Goal: Communication & Community: Answer question/provide support

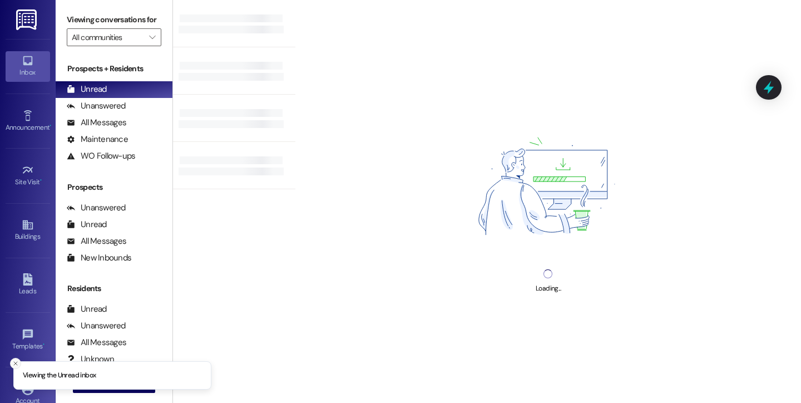
click at [14, 362] on line "Close toast" at bounding box center [15, 363] width 3 height 3
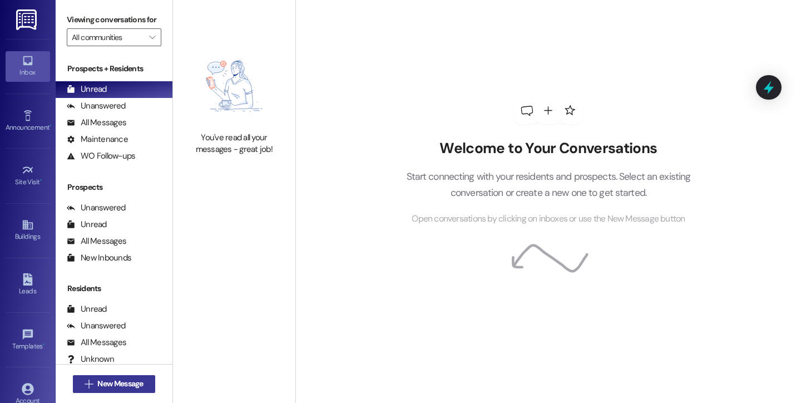
click at [90, 384] on span " New Message" at bounding box center [113, 384] width 63 height 12
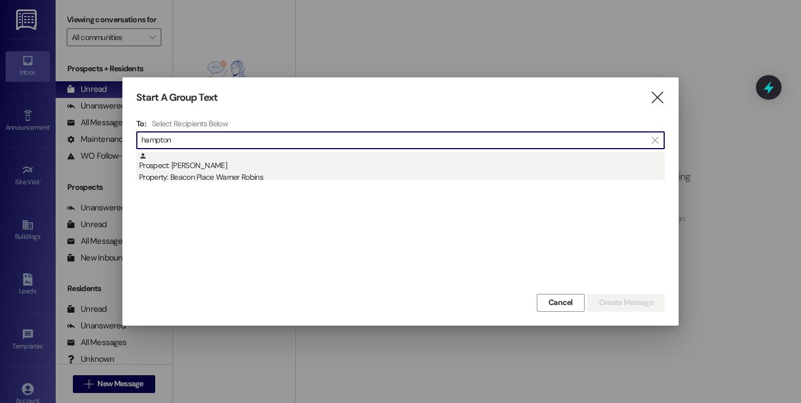
type input "hampton"
click at [205, 164] on div "Prospect: [PERSON_NAME] Property: [GEOGRAPHIC_DATA] Warner Robins" at bounding box center [402, 168] width 526 height 32
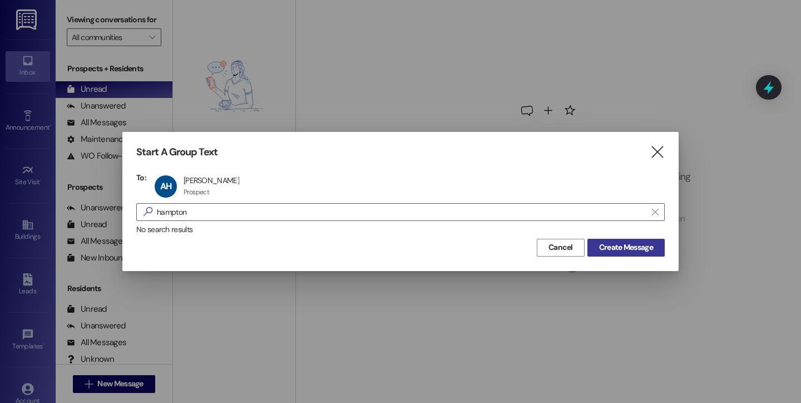
click at [616, 242] on span "Create Message" at bounding box center [626, 247] width 54 height 12
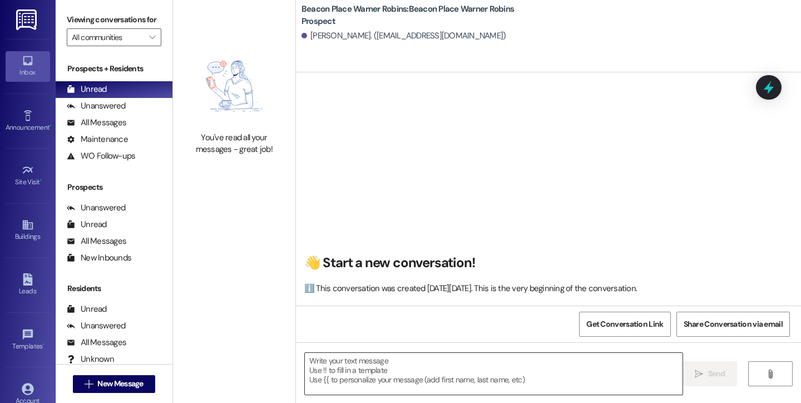
click at [418, 369] on textarea at bounding box center [494, 374] width 378 height 42
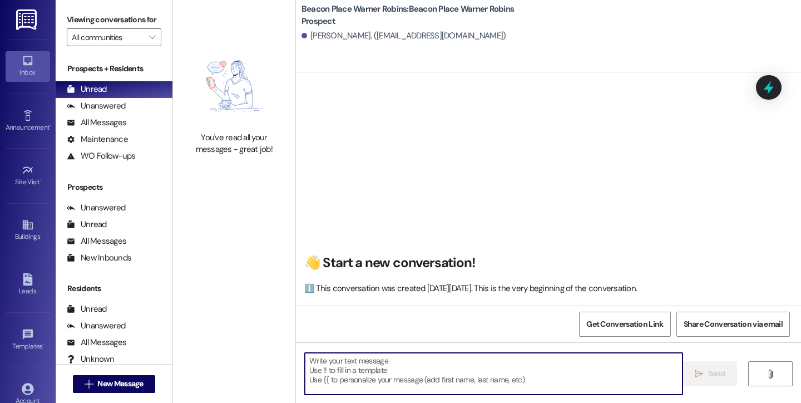
paste textarea "Hi! This is [PERSON_NAME] from Beacon Place Warner Robins. I saw you were inter…"
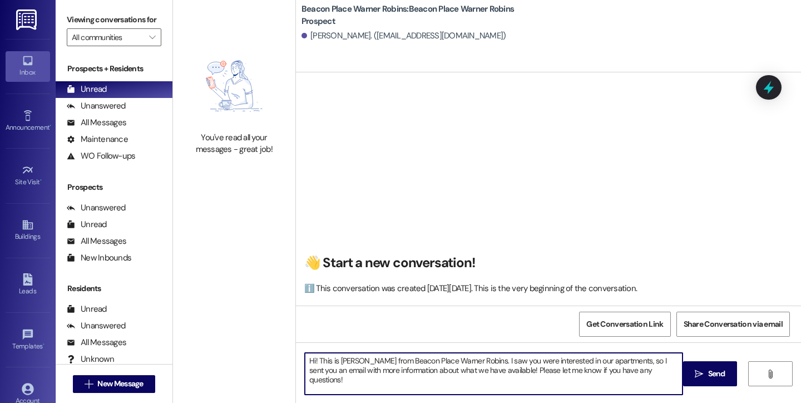
type textarea "Hi! This is [PERSON_NAME] from Beacon Place Warner Robins. I saw you were inter…"
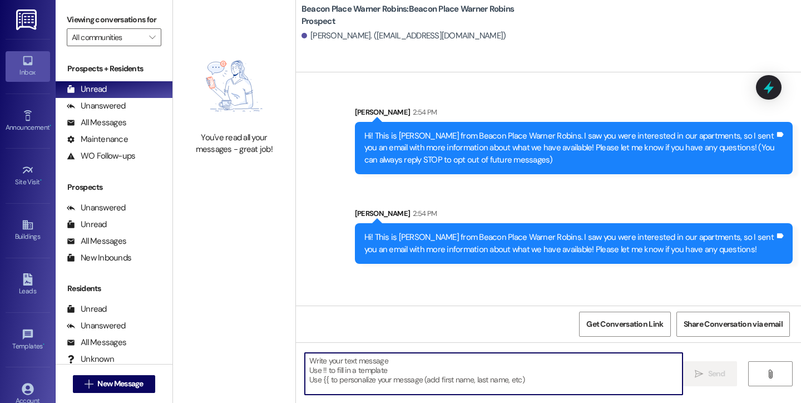
click at [458, 372] on textarea at bounding box center [494, 374] width 378 height 42
paste textarea "This is [PERSON_NAME] from Beacon Place Warner Robins. We are offering a specia…"
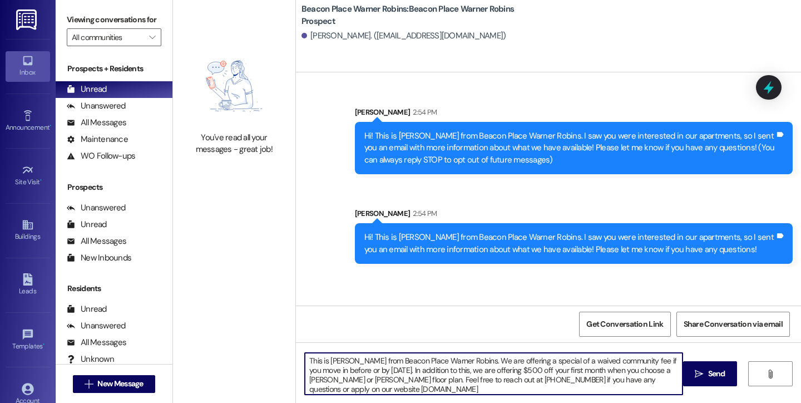
drag, startPoint x: 458, startPoint y: 360, endPoint x: 304, endPoint y: 360, distance: 154.1
click at [305, 360] on textarea "This is [PERSON_NAME] from Beacon Place Warner Robins. We are offering a specia…" at bounding box center [494, 374] width 378 height 42
click at [429, 378] on textarea "I wanted to let you know are offering new rental prices. We are also offering a…" at bounding box center [494, 374] width 378 height 42
click at [480, 359] on textarea "I wanted to let you know are offering new rental prices. We are also offering a…" at bounding box center [494, 374] width 378 height 42
type textarea "I wanted to let you know are offering new rental prices. I have attached the pr…"
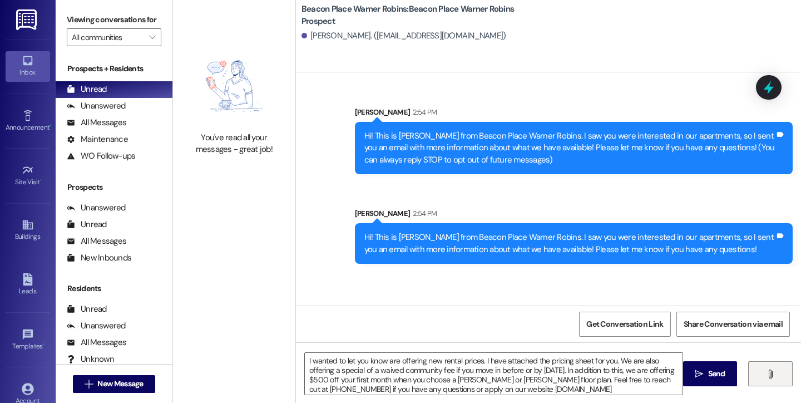
click at [750, 372] on button "" at bounding box center [770, 373] width 45 height 25
click at [706, 372] on span "Send" at bounding box center [717, 374] width 22 height 12
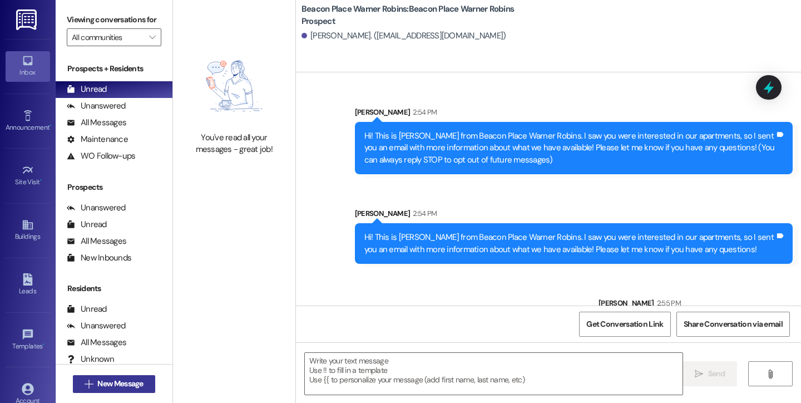
click at [122, 382] on span "New Message" at bounding box center [120, 384] width 46 height 12
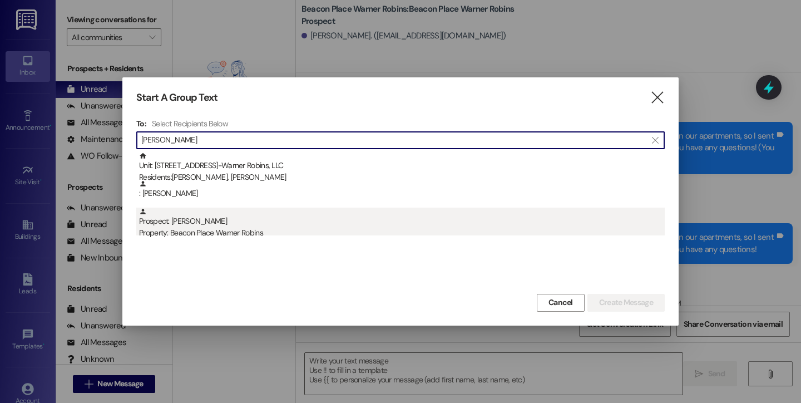
type input "[PERSON_NAME]"
click at [215, 235] on div "Property: Beacon Place Warner Robins" at bounding box center [402, 233] width 526 height 12
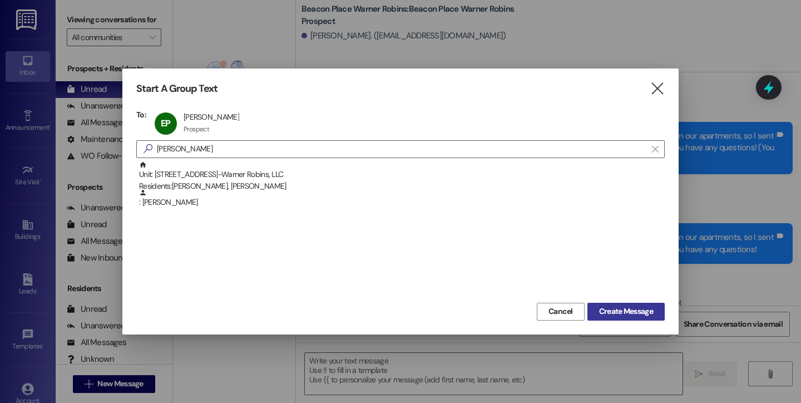
click at [631, 313] on span "Create Message" at bounding box center [626, 311] width 54 height 12
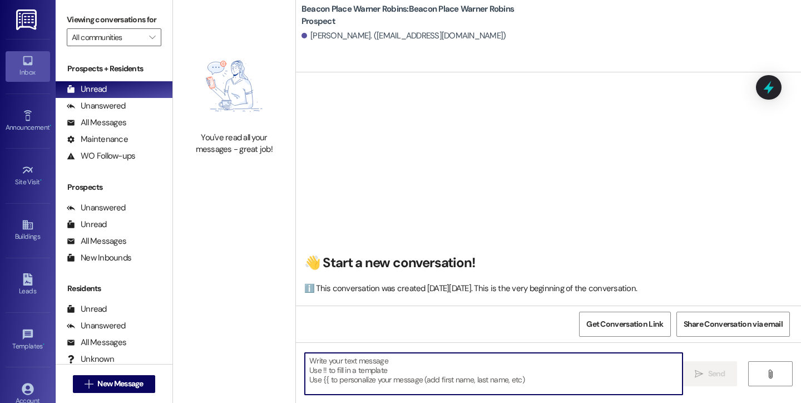
click at [392, 373] on textarea at bounding box center [494, 374] width 378 height 42
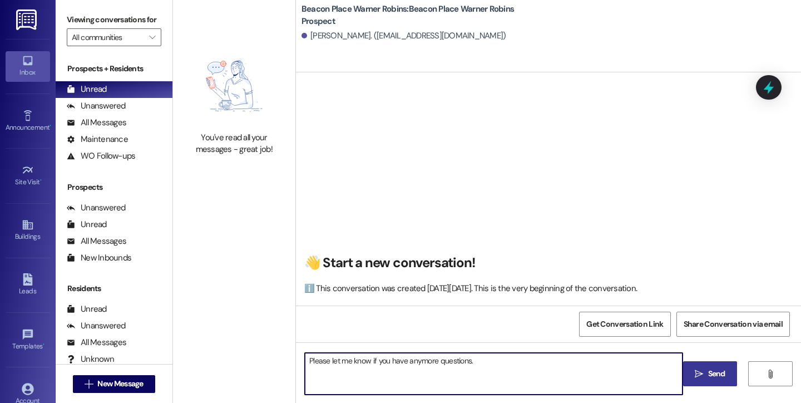
type textarea "Please let me know if you have anymore questions."
click at [699, 375] on icon "" at bounding box center [699, 373] width 8 height 9
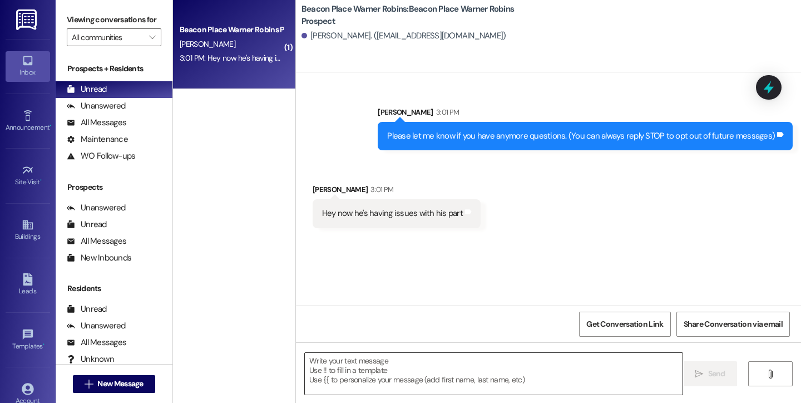
click at [439, 367] on textarea at bounding box center [494, 374] width 378 height 42
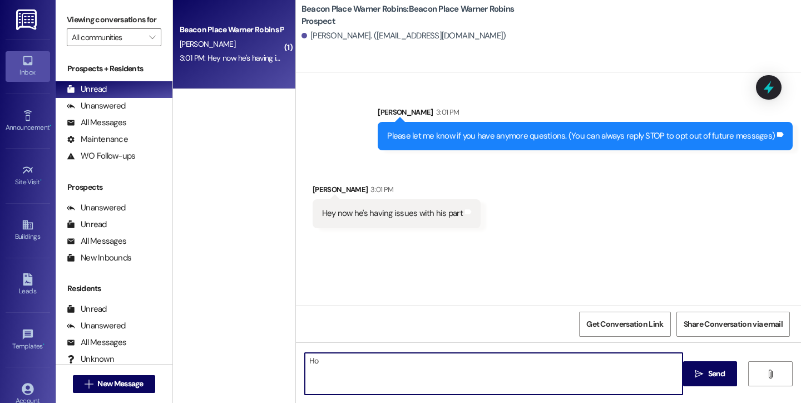
type textarea "H"
type textarea "What is thw issue"
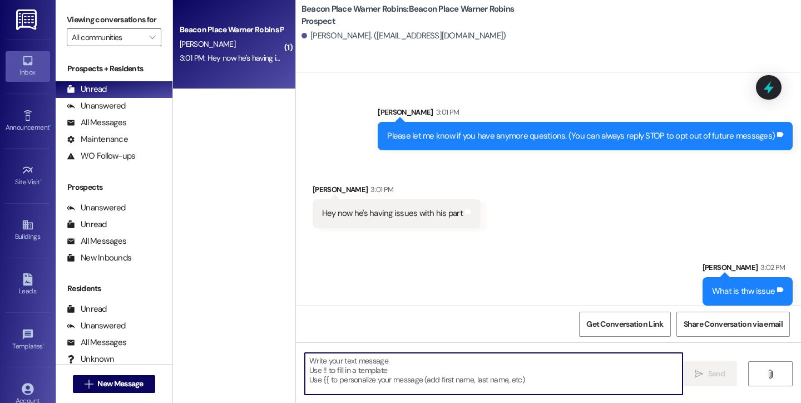
scroll to position [9, 0]
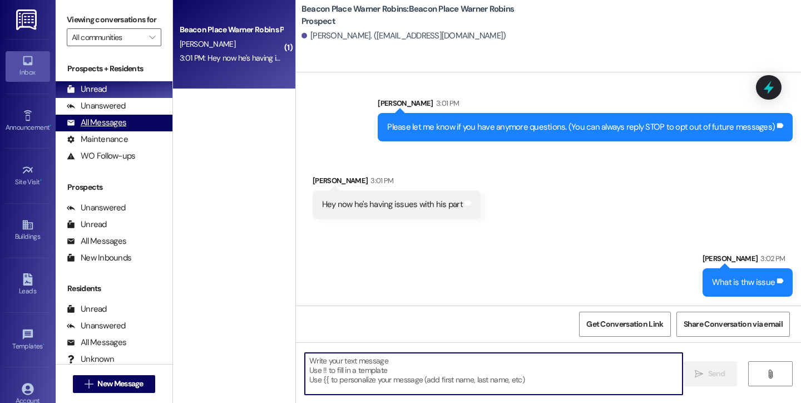
click at [87, 129] on div "All Messages" at bounding box center [97, 123] width 60 height 12
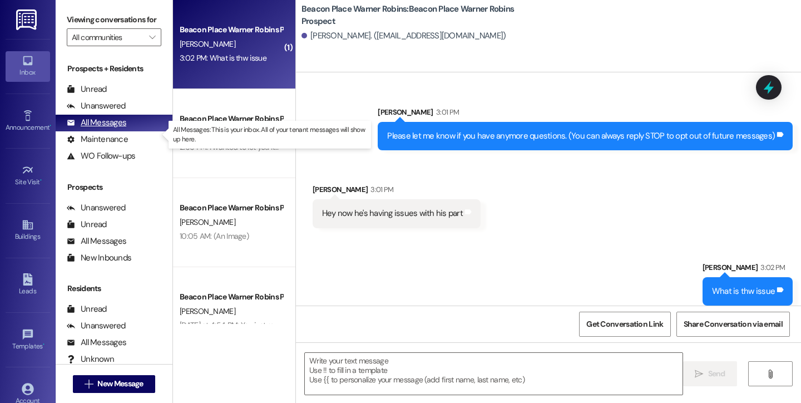
click at [112, 129] on div "All Messages" at bounding box center [97, 123] width 60 height 12
click at [24, 14] on img at bounding box center [27, 19] width 23 height 21
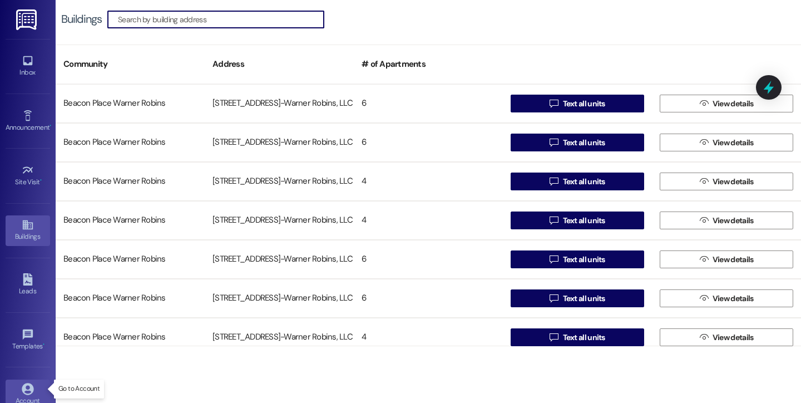
click at [28, 393] on icon at bounding box center [28, 389] width 12 height 12
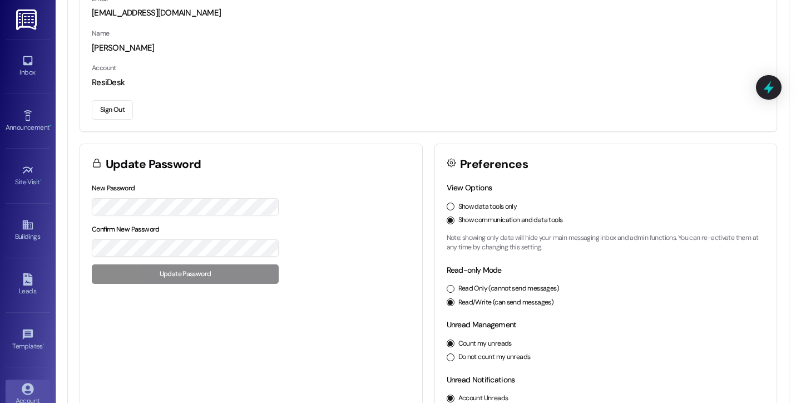
scroll to position [145, 0]
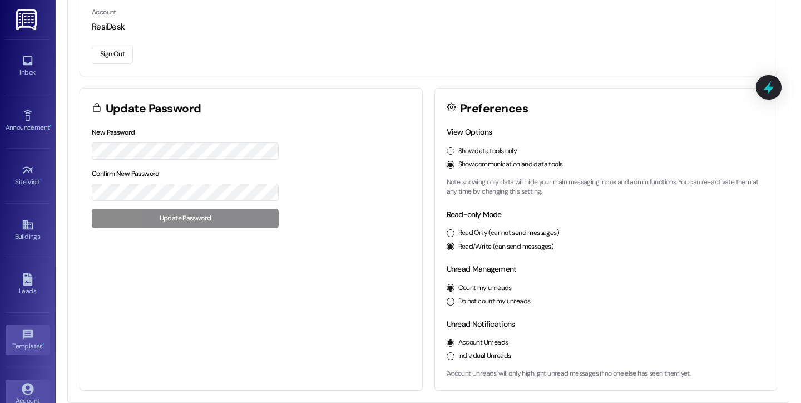
click at [27, 329] on icon at bounding box center [28, 334] width 12 height 12
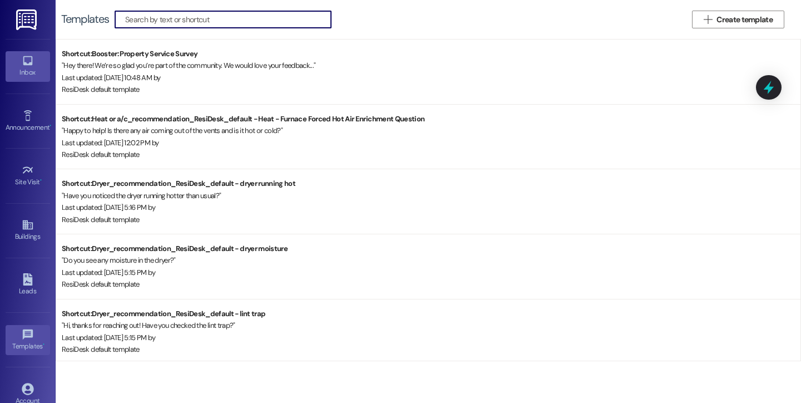
click at [26, 73] on div "Inbox" at bounding box center [28, 72] width 56 height 11
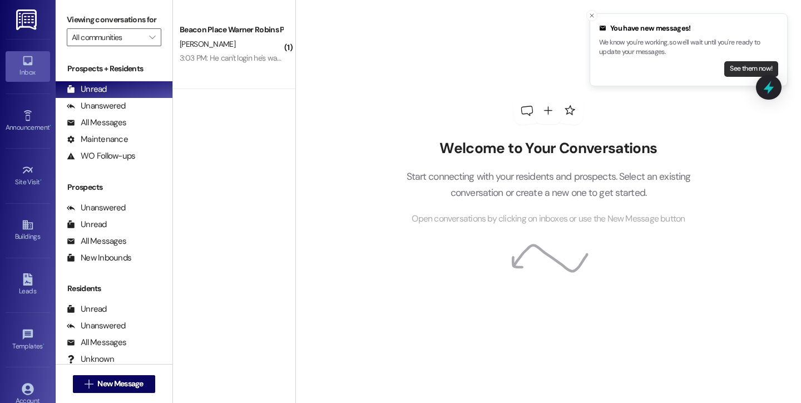
click at [756, 68] on button "See them now!" at bounding box center [751, 69] width 54 height 16
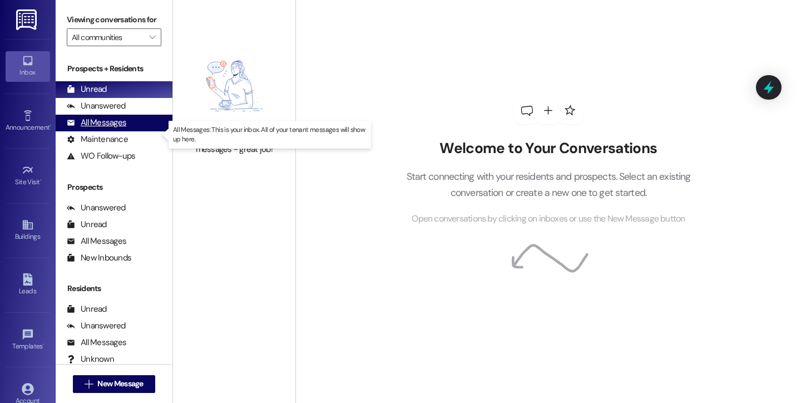
click at [128, 131] on div "All Messages (undefined)" at bounding box center [114, 123] width 117 height 17
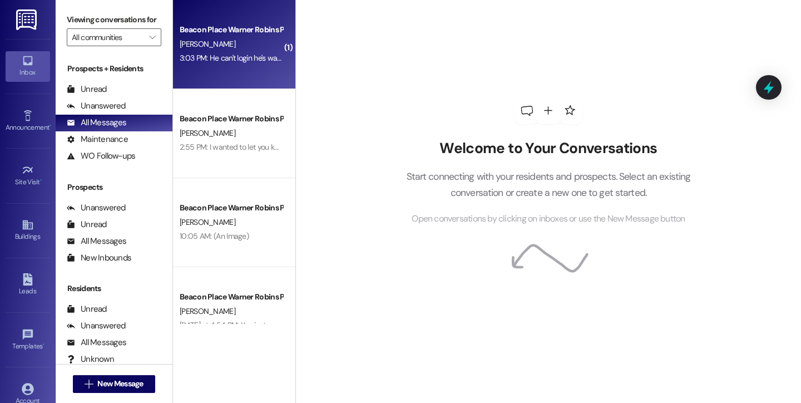
click at [205, 78] on div "Beacon Place Warner Robins Prospect [PERSON_NAME] 3:03 PM: He can't login he's …" at bounding box center [234, 44] width 122 height 89
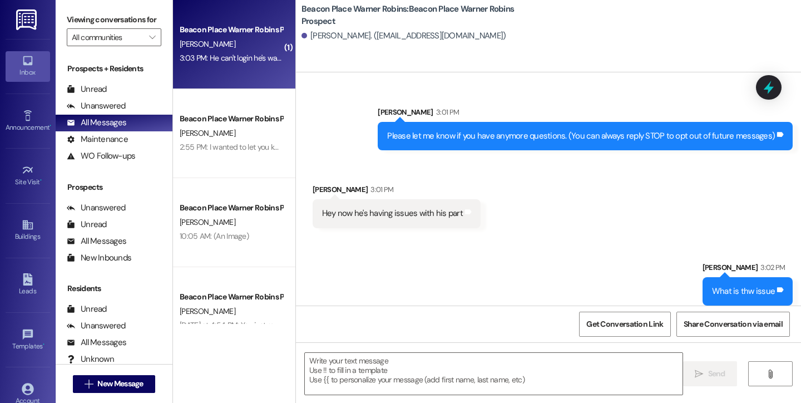
scroll to position [86, 0]
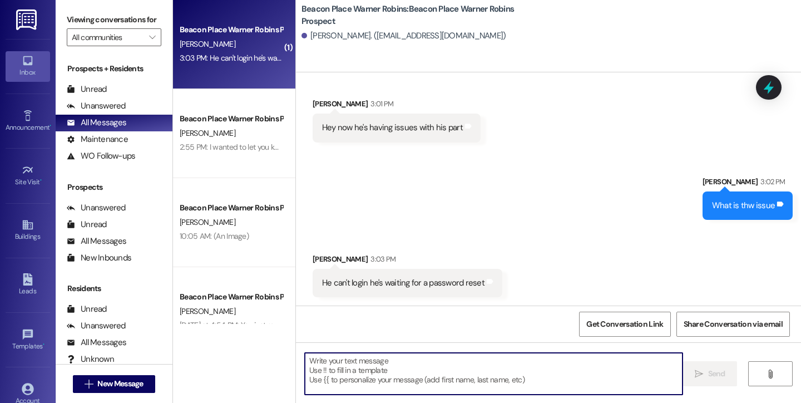
click at [310, 366] on textarea at bounding box center [494, 374] width 378 height 42
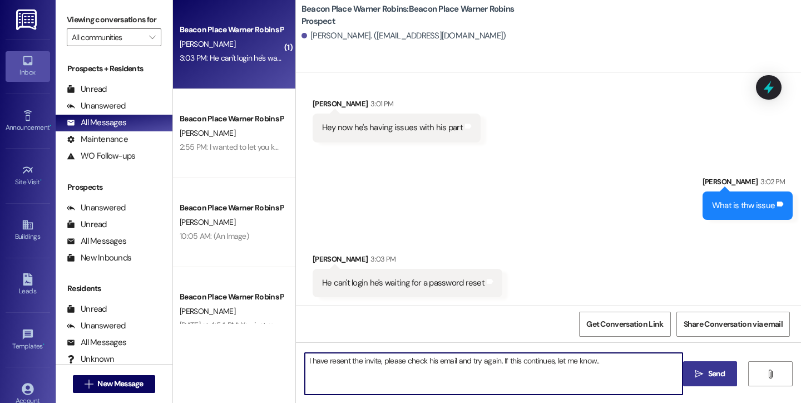
type textarea "I have resent the invite, please check his email and try again. If this continu…"
click at [695, 368] on span " Send" at bounding box center [710, 374] width 35 height 12
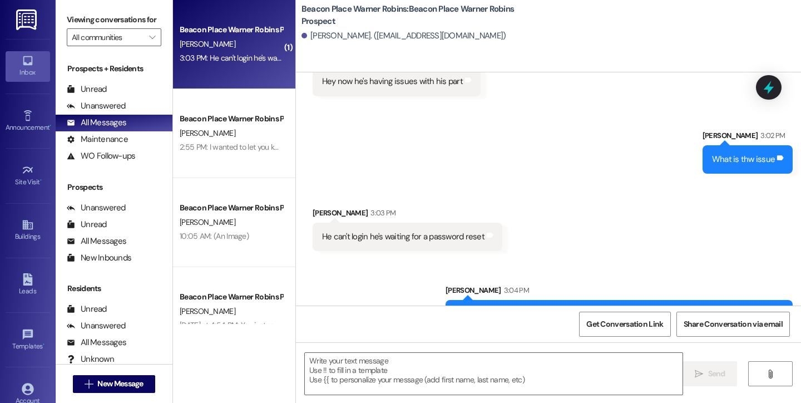
scroll to position [164, 0]
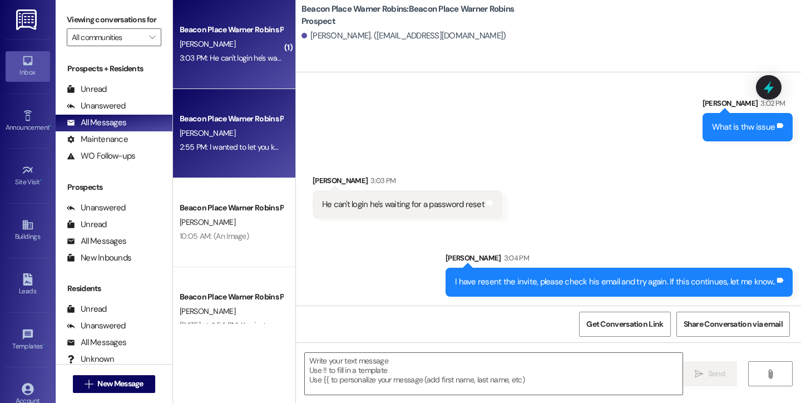
click at [200, 135] on span "[PERSON_NAME]" at bounding box center [208, 133] width 56 height 10
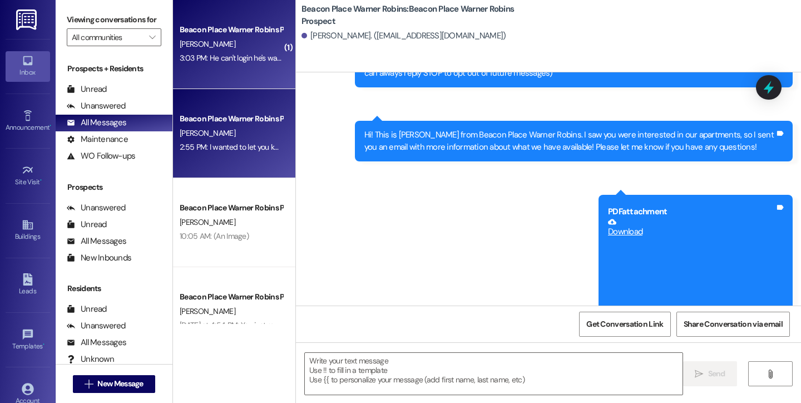
scroll to position [86, 0]
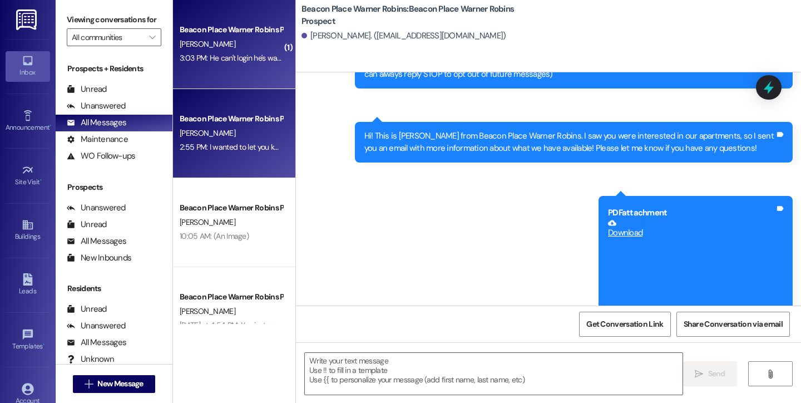
click at [216, 45] on div "[PERSON_NAME]" at bounding box center [231, 44] width 105 height 14
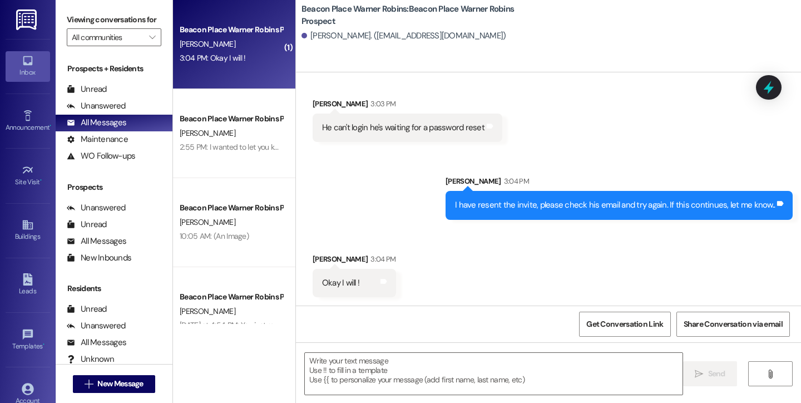
scroll to position [241, 0]
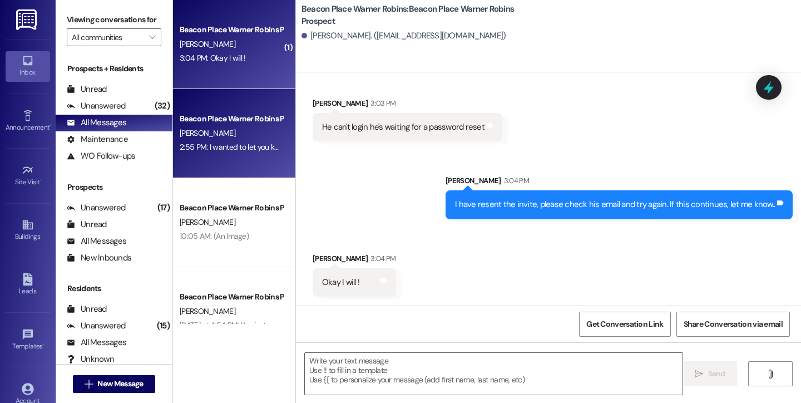
click at [229, 133] on div "[PERSON_NAME]" at bounding box center [231, 133] width 105 height 14
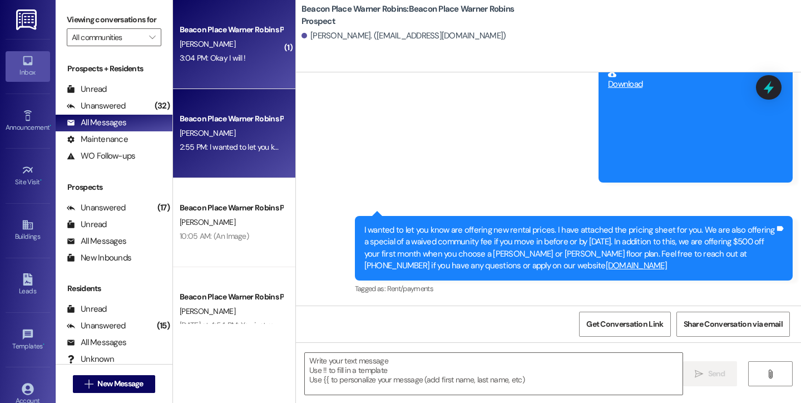
click at [236, 63] on div "3:04 PM: Okay I will ! 3:04 PM: Okay I will !" at bounding box center [231, 58] width 105 height 14
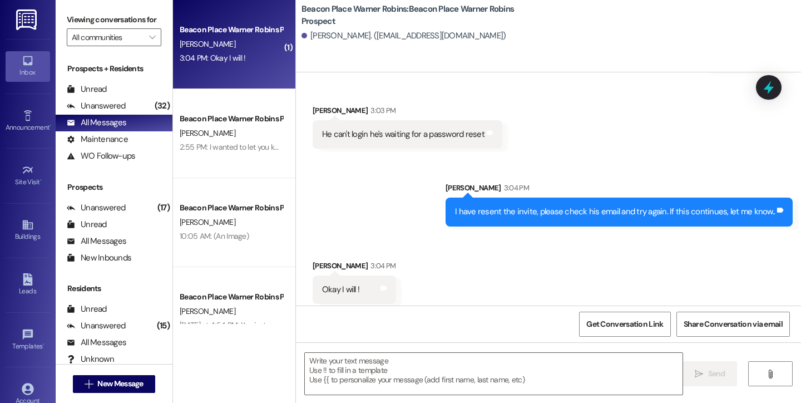
scroll to position [241, 0]
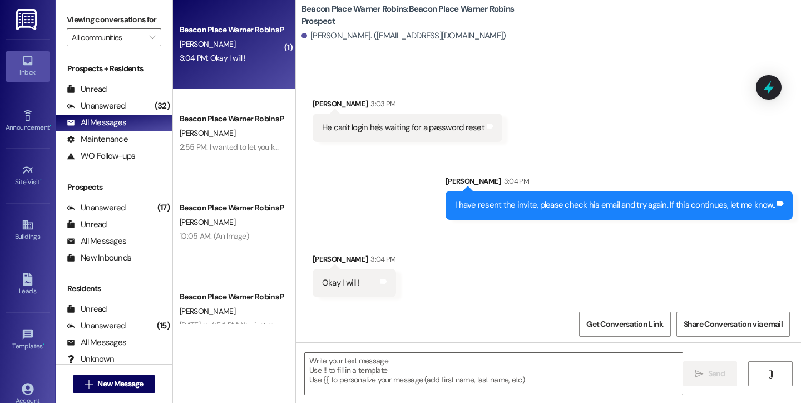
click at [458, 193] on div "I have resent the invite, please check his email and try again. If this continu…" at bounding box center [619, 205] width 347 height 28
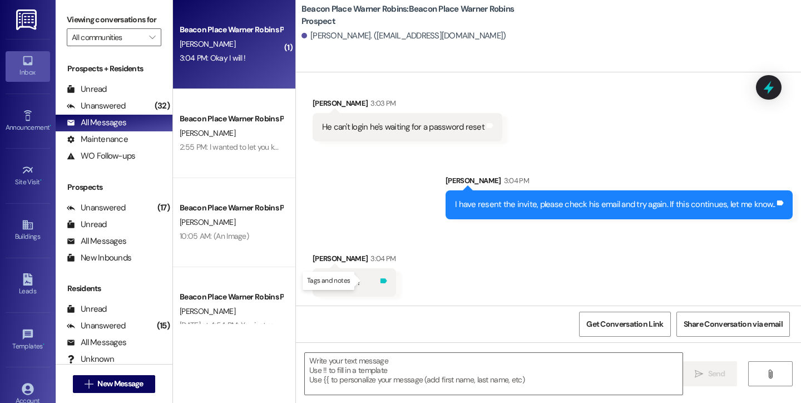
click at [381, 283] on icon at bounding box center [384, 280] width 7 height 5
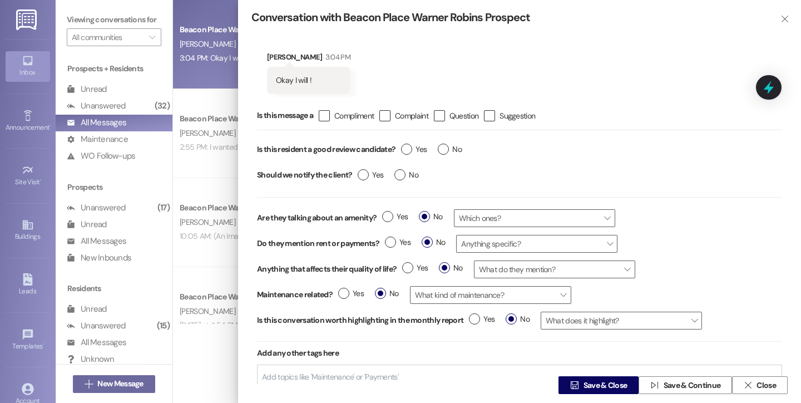
click at [774, 9] on div "Conversation with Beacon Place Warner Robins Prospect " at bounding box center [519, 14] width 563 height 28
click at [780, 18] on icon "" at bounding box center [784, 18] width 8 height 9
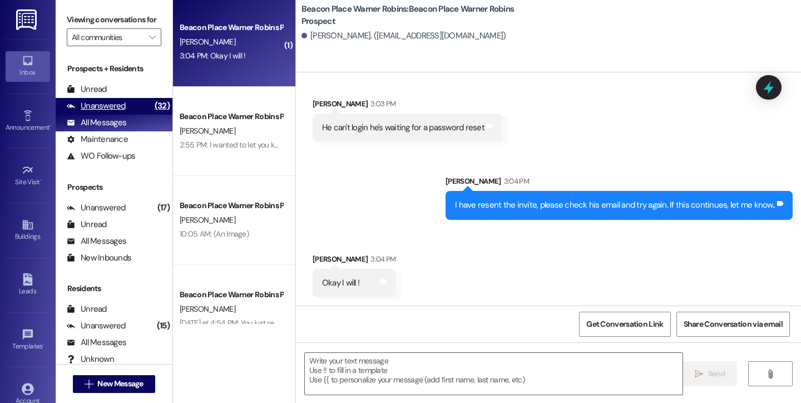
scroll to position [0, 0]
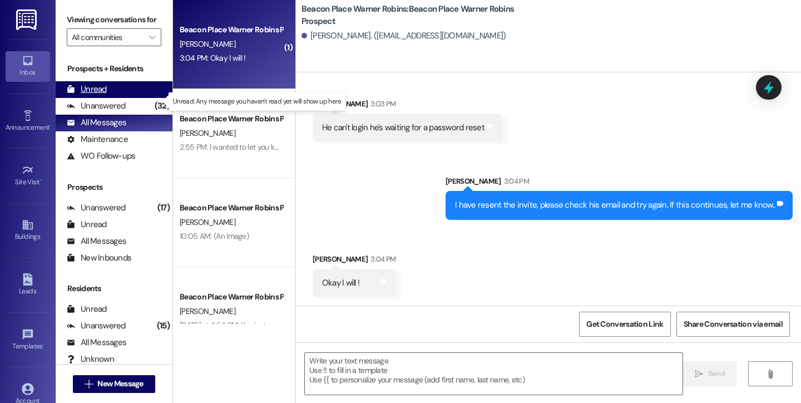
click at [98, 95] on div "Unread" at bounding box center [87, 89] width 40 height 12
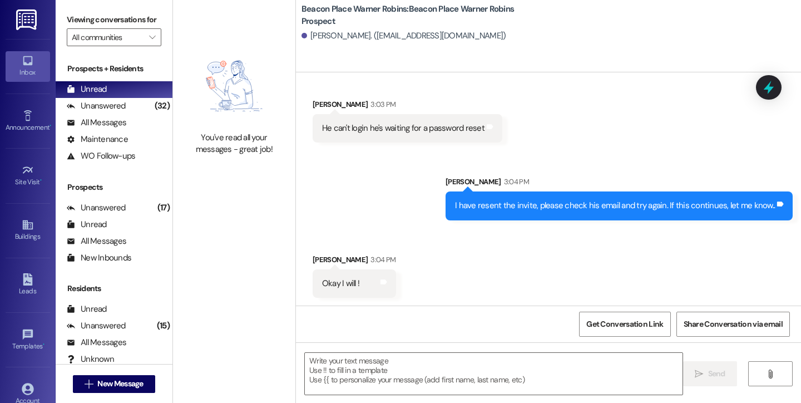
scroll to position [241, 0]
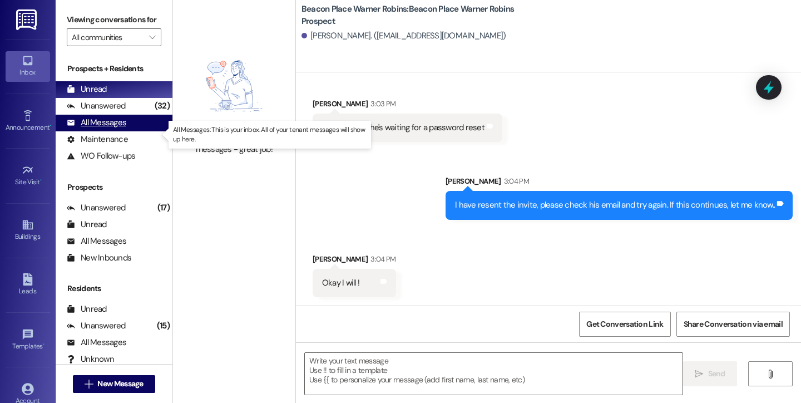
click at [107, 129] on div "All Messages" at bounding box center [97, 123] width 60 height 12
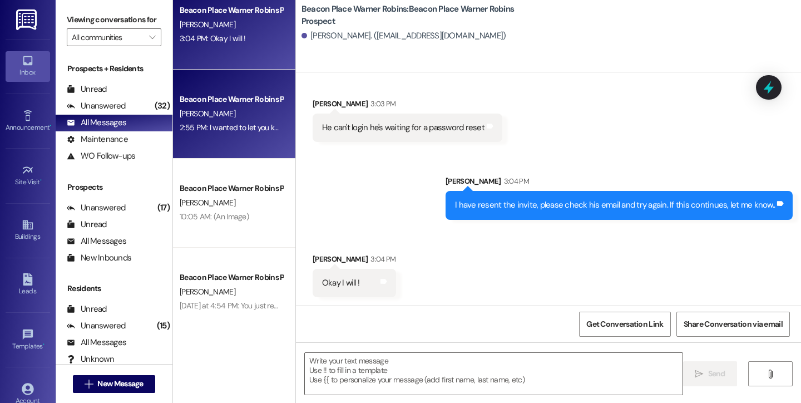
scroll to position [20, 0]
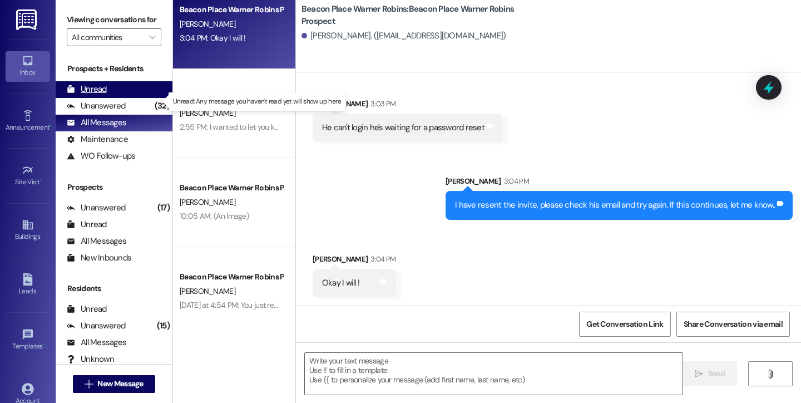
click at [96, 95] on div "Unread" at bounding box center [87, 89] width 40 height 12
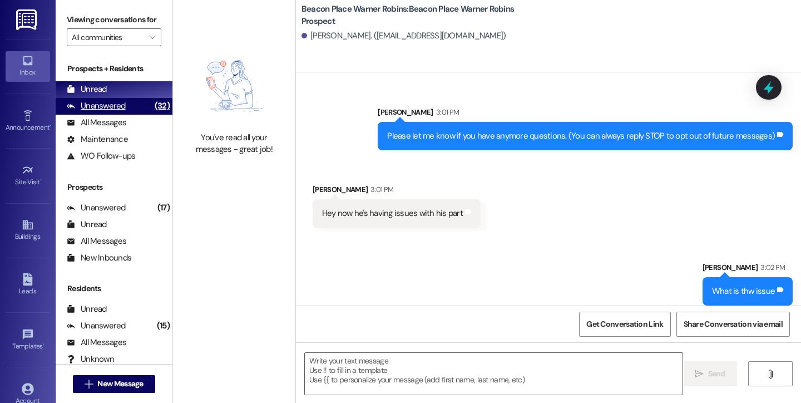
click at [101, 112] on div "Unanswered" at bounding box center [96, 106] width 59 height 12
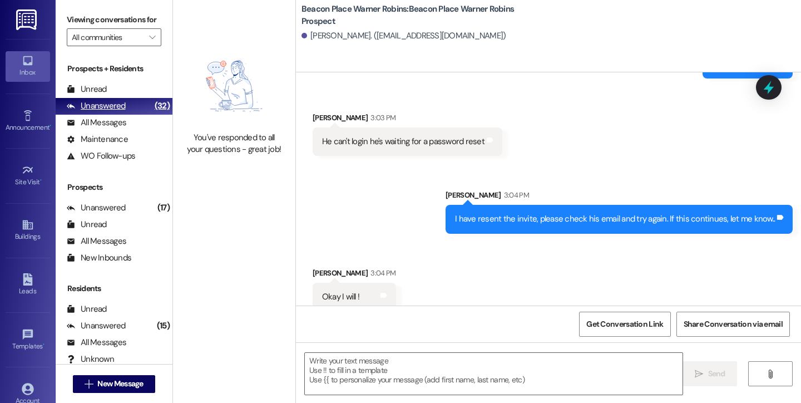
scroll to position [241, 0]
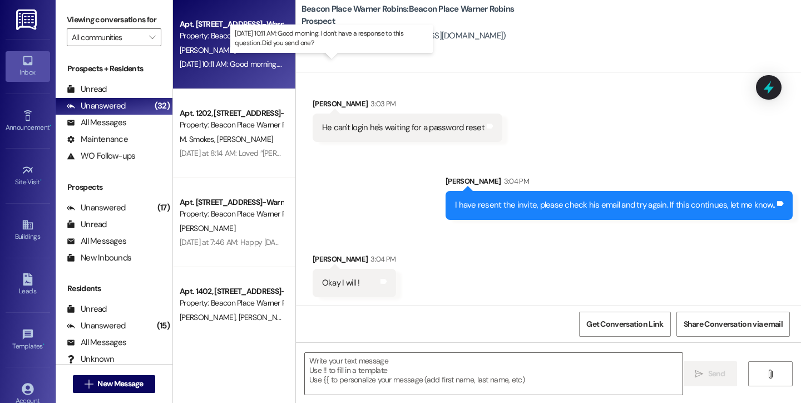
click at [232, 65] on div "[DATE] 10:11 AM: Good morning. I don't have a response to this question. Did yo…" at bounding box center [324, 64] width 288 height 10
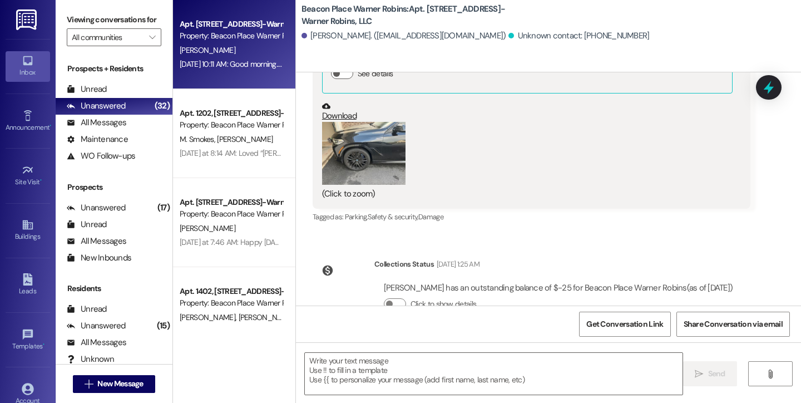
scroll to position [379, 0]
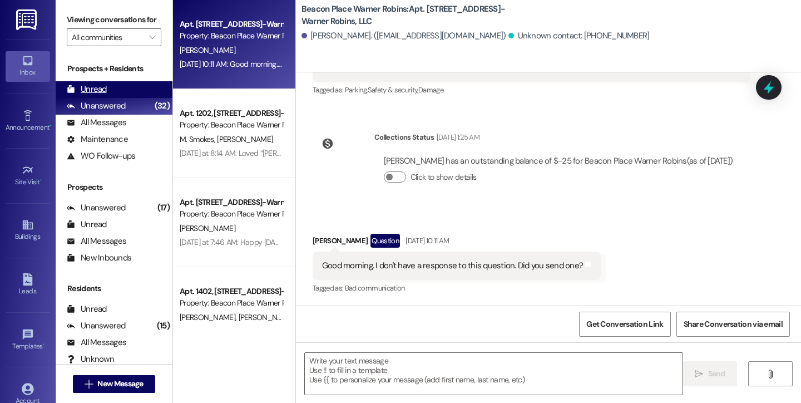
click at [81, 95] on div "Unread" at bounding box center [87, 89] width 40 height 12
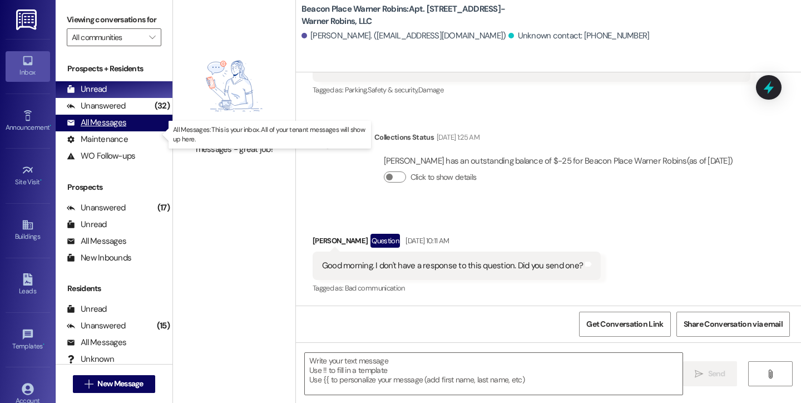
click at [91, 129] on div "All Messages" at bounding box center [97, 123] width 60 height 12
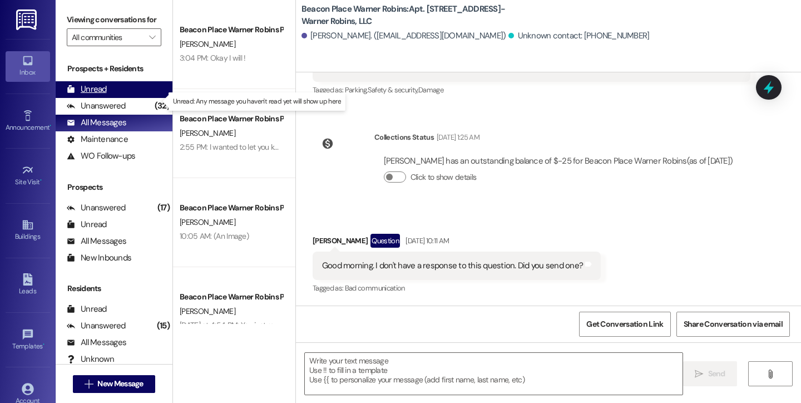
click at [123, 98] on div "Unread (0)" at bounding box center [114, 89] width 117 height 17
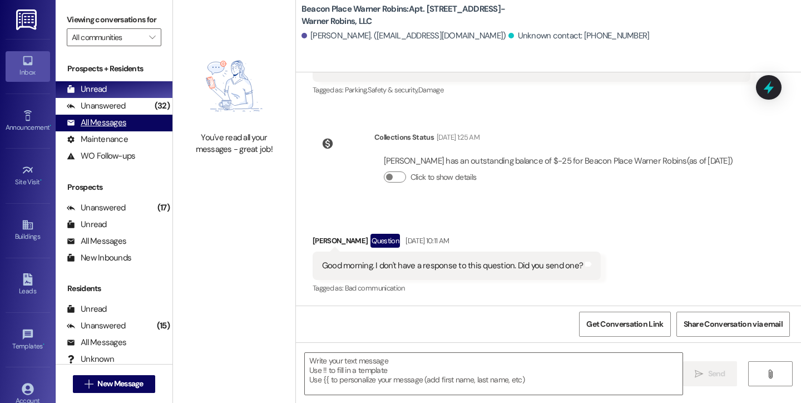
click at [111, 129] on div "All Messages" at bounding box center [97, 123] width 60 height 12
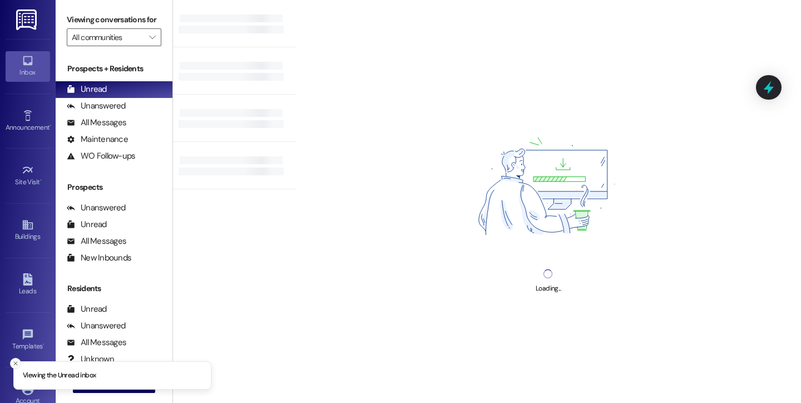
click at [17, 360] on icon "Close toast" at bounding box center [15, 363] width 7 height 7
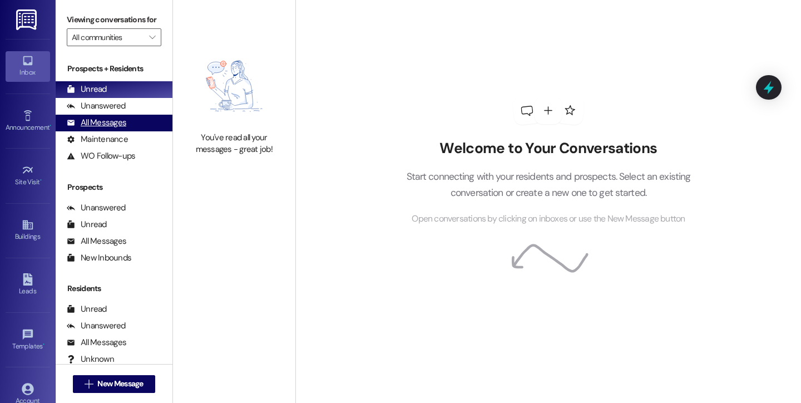
click at [122, 129] on div "All Messages" at bounding box center [97, 123] width 60 height 12
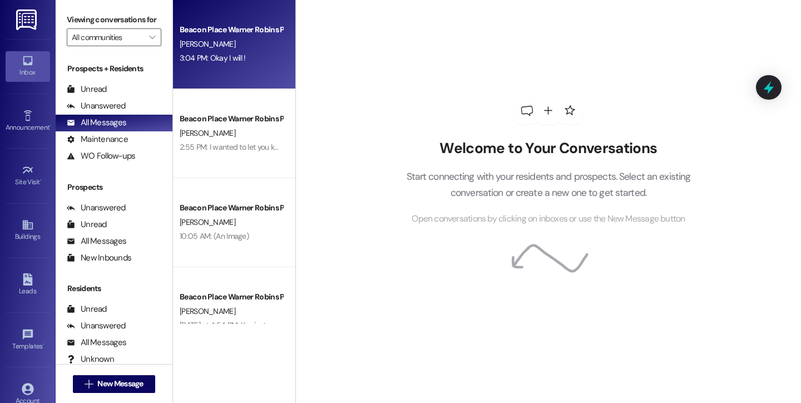
click at [194, 37] on div "[PERSON_NAME]" at bounding box center [231, 44] width 105 height 14
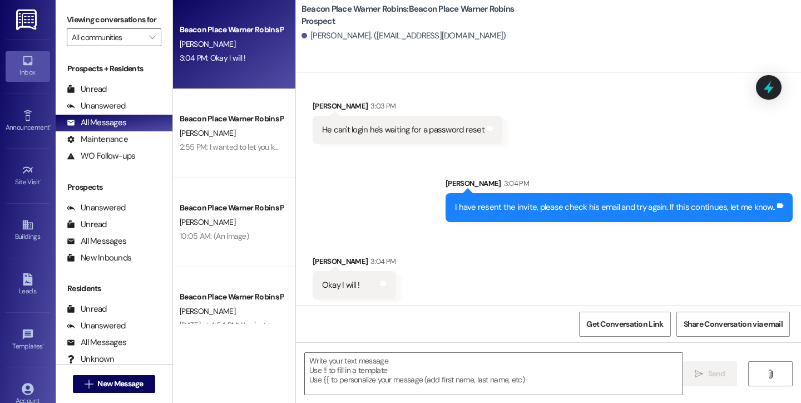
scroll to position [241, 0]
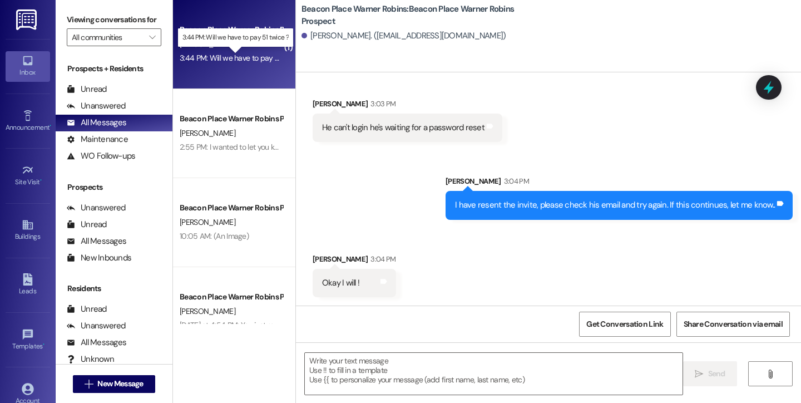
click at [251, 55] on div "3:44 PM: Will we have to pay 51 twice ? 3:44 PM: Will we have to pay 51 twice ?" at bounding box center [243, 58] width 126 height 10
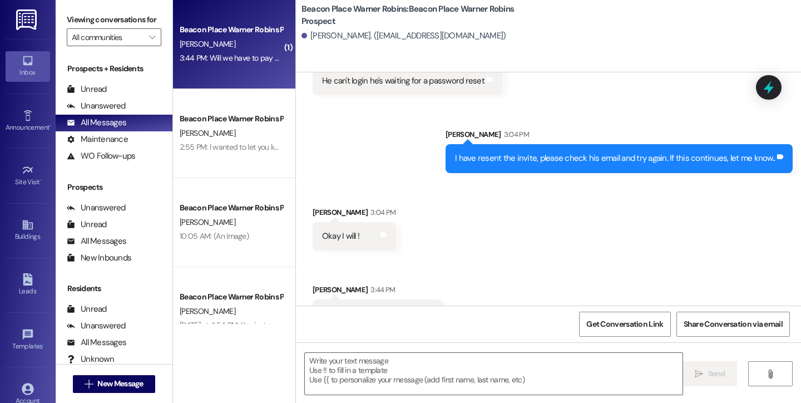
scroll to position [319, 0]
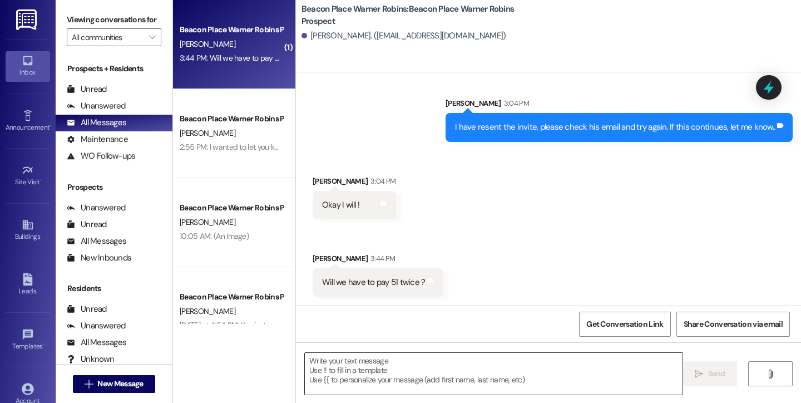
click at [345, 374] on textarea at bounding box center [494, 374] width 378 height 42
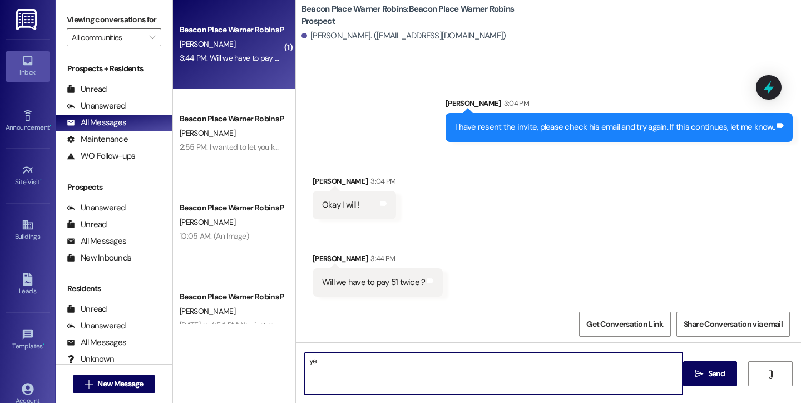
type textarea "y"
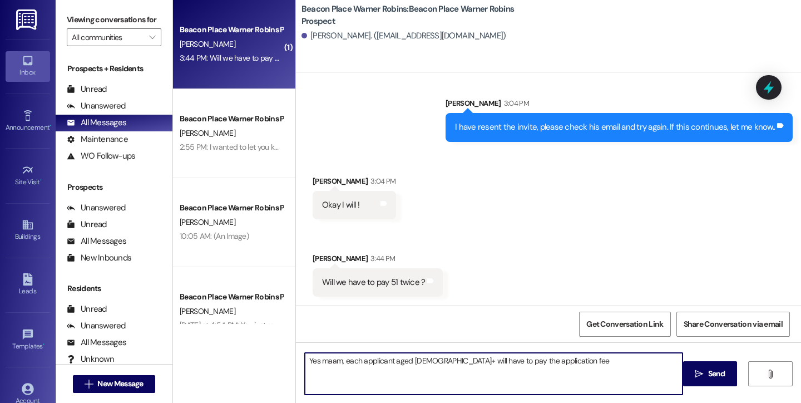
type textarea "Yes maam, each applicant aged 18+ will have to pay the application fee."
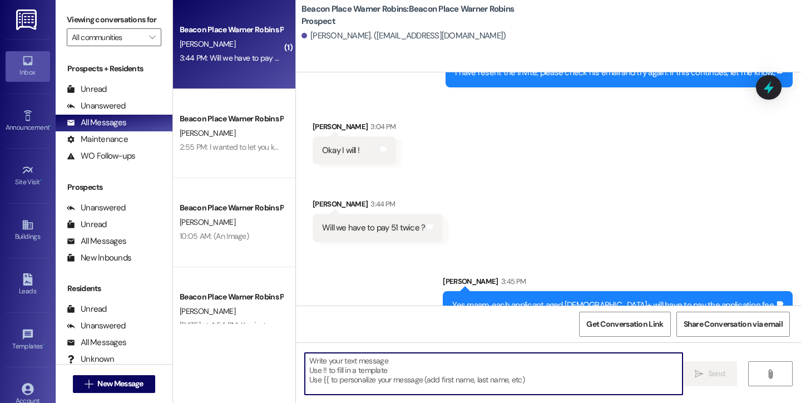
scroll to position [397, 0]
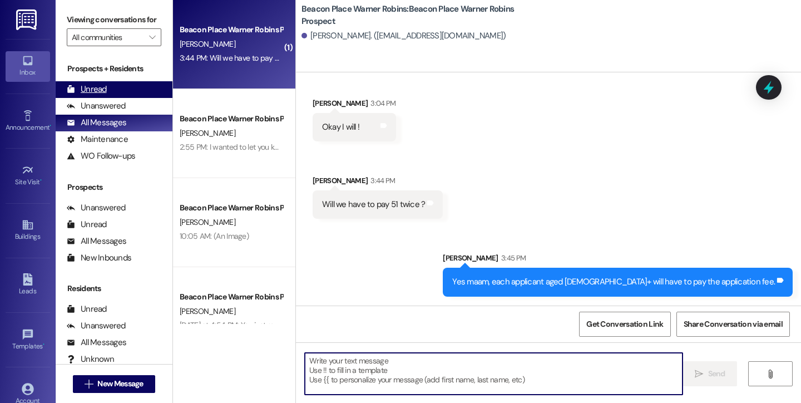
click at [88, 95] on div "Unread" at bounding box center [87, 89] width 40 height 12
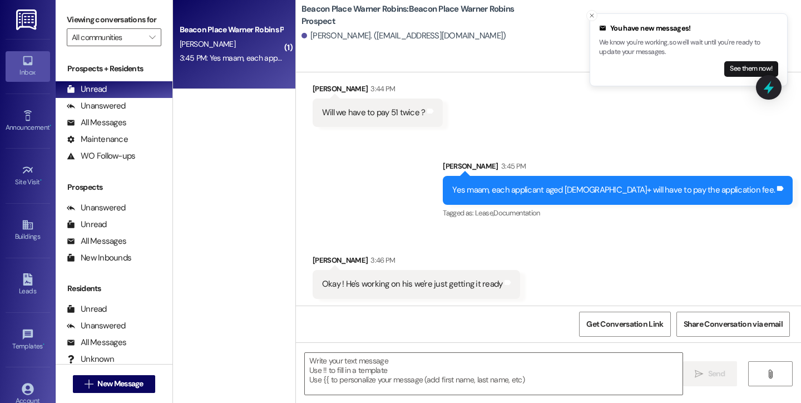
scroll to position [490, 0]
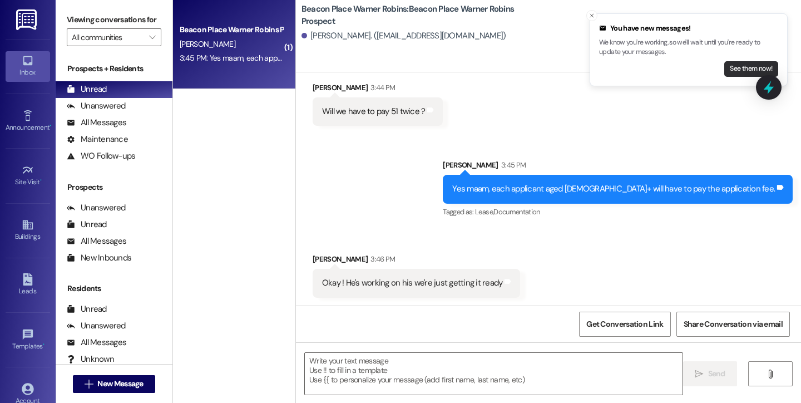
click at [742, 72] on button "See them now!" at bounding box center [751, 69] width 54 height 16
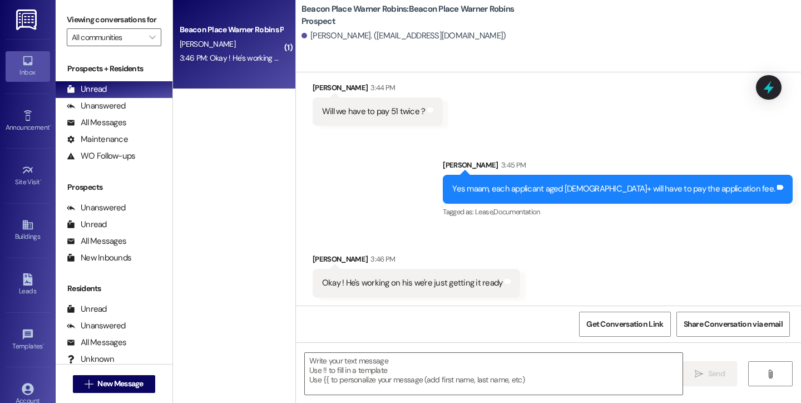
scroll to position [490, 0]
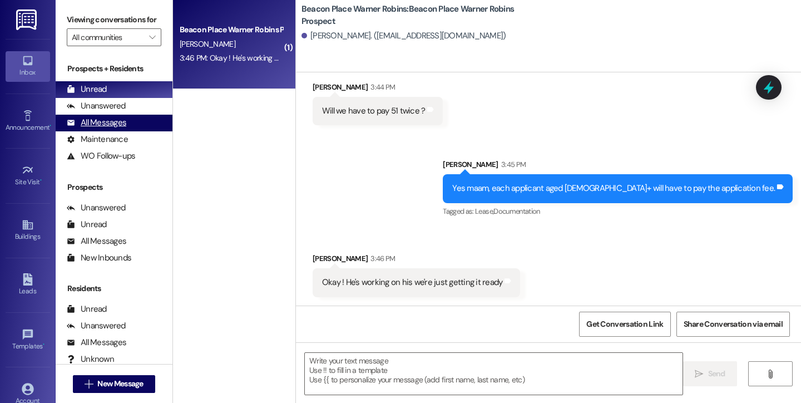
click at [89, 129] on div "All Messages" at bounding box center [97, 123] width 60 height 12
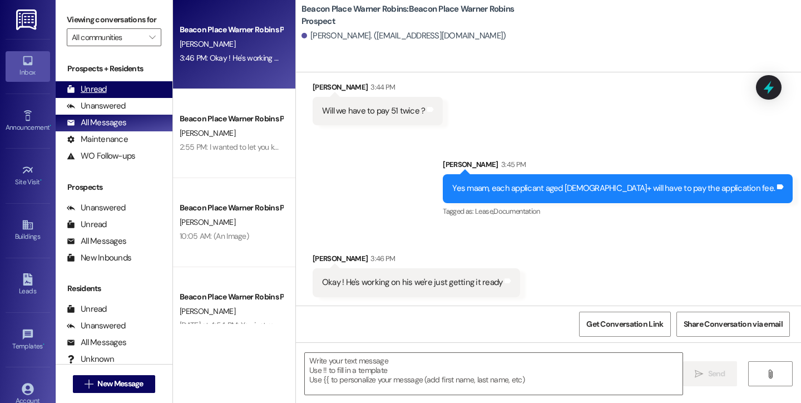
click at [91, 95] on div "Unread" at bounding box center [87, 89] width 40 height 12
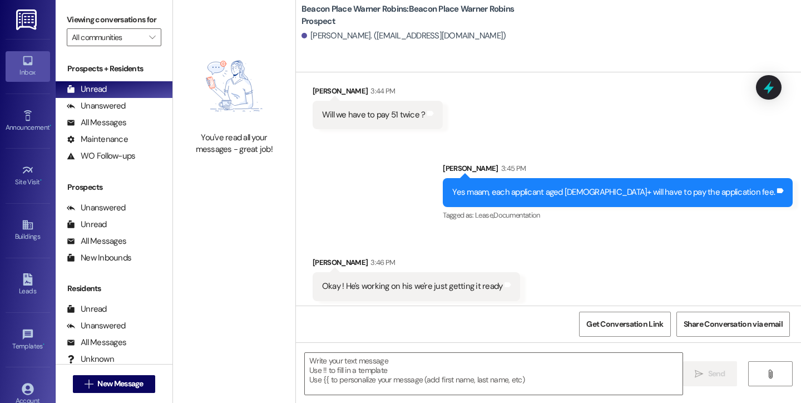
scroll to position [490, 0]
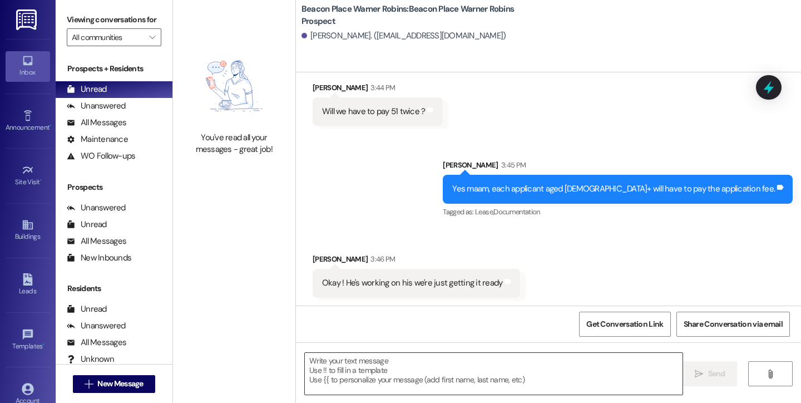
click at [343, 365] on textarea at bounding box center [494, 374] width 378 height 42
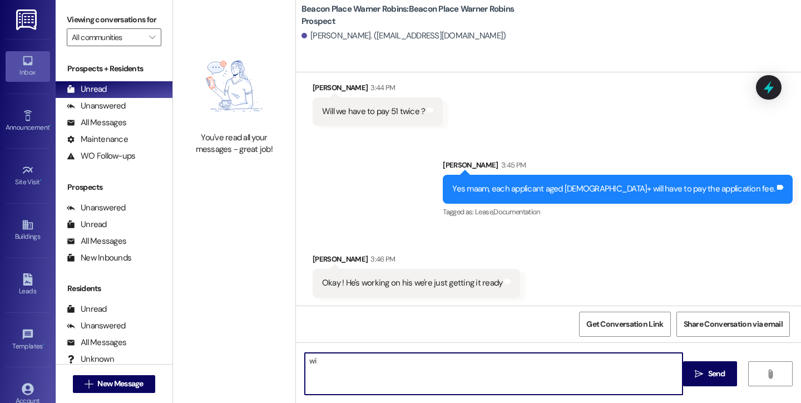
type textarea "w"
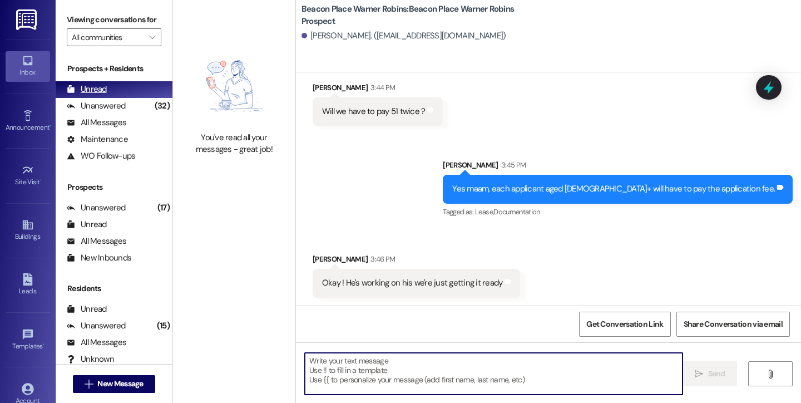
click at [106, 95] on div "Prospects + Residents Unread (0) Unread: Any message you haven't read yet will …" at bounding box center [114, 113] width 117 height 101
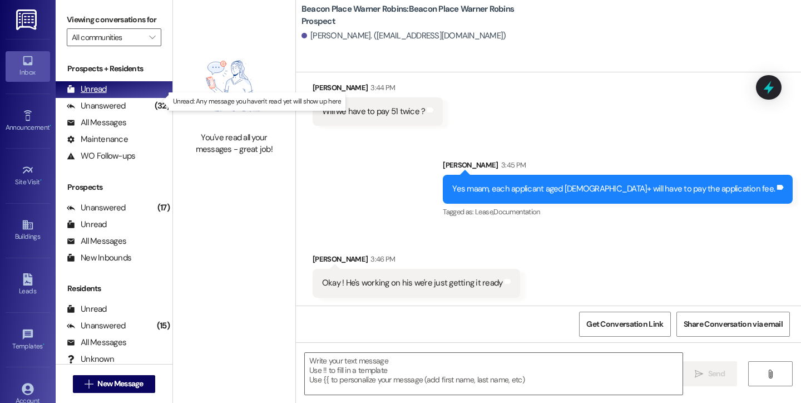
click at [99, 95] on div "Unread" at bounding box center [87, 89] width 40 height 12
click at [107, 98] on div "Unread (0)" at bounding box center [114, 89] width 117 height 17
